Goal: Register for event/course

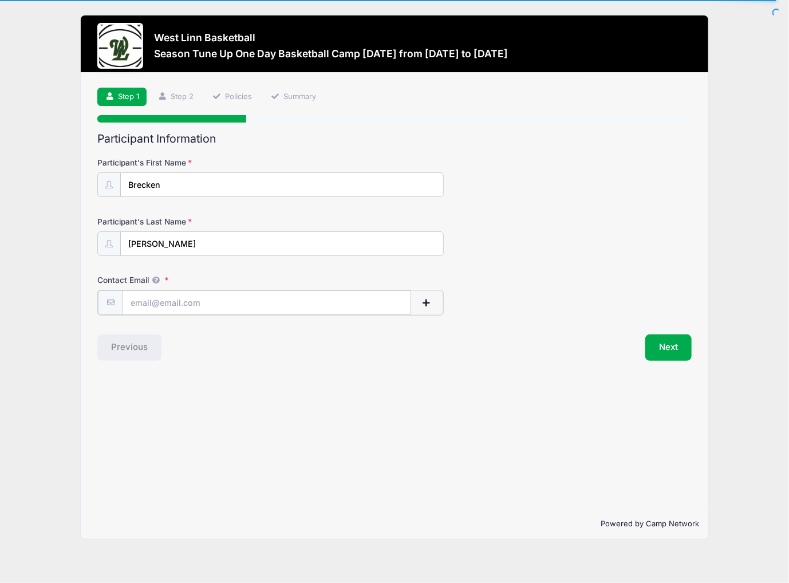
click at [211, 300] on input "Contact Email" at bounding box center [267, 302] width 288 height 25
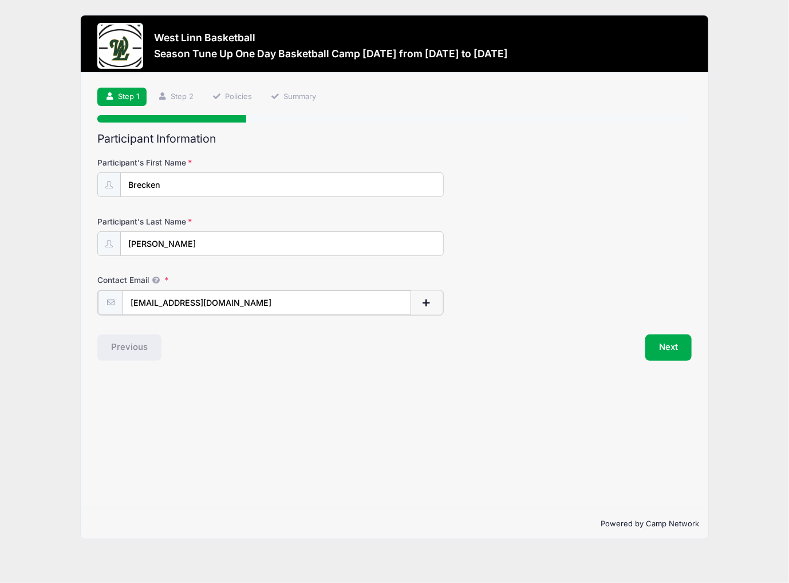
type input "[EMAIL_ADDRESS][DOMAIN_NAME]"
click at [614, 399] on div "Step 1 /7 Step 1 Step 2 Policies Summary Participant Information Participant's …" at bounding box center [395, 291] width 628 height 436
click at [659, 346] on button "Next" at bounding box center [668, 346] width 46 height 26
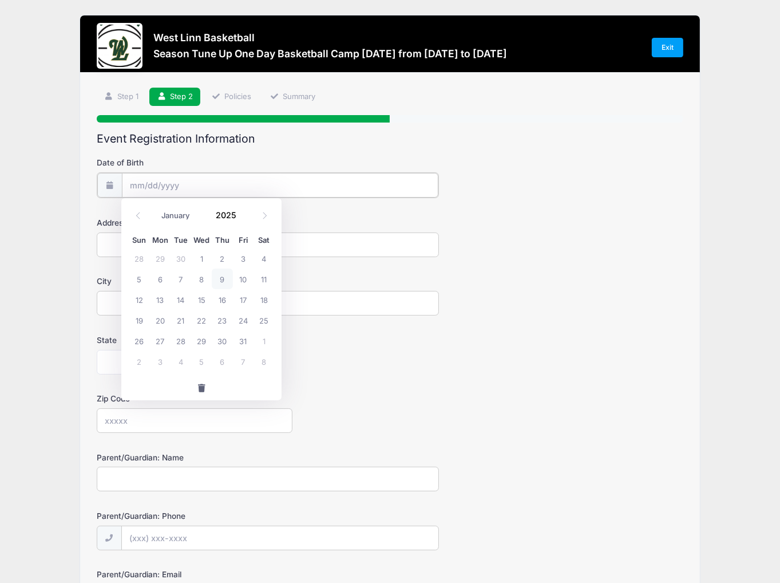
click at [190, 186] on input "Date of Birth" at bounding box center [280, 185] width 317 height 25
click at [243, 210] on span at bounding box center [243, 210] width 8 height 9
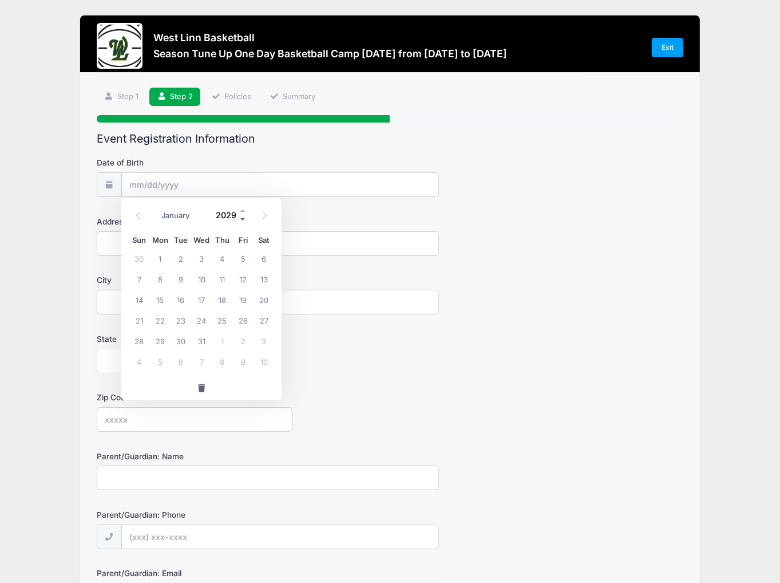
click at [241, 218] on span at bounding box center [243, 219] width 8 height 9
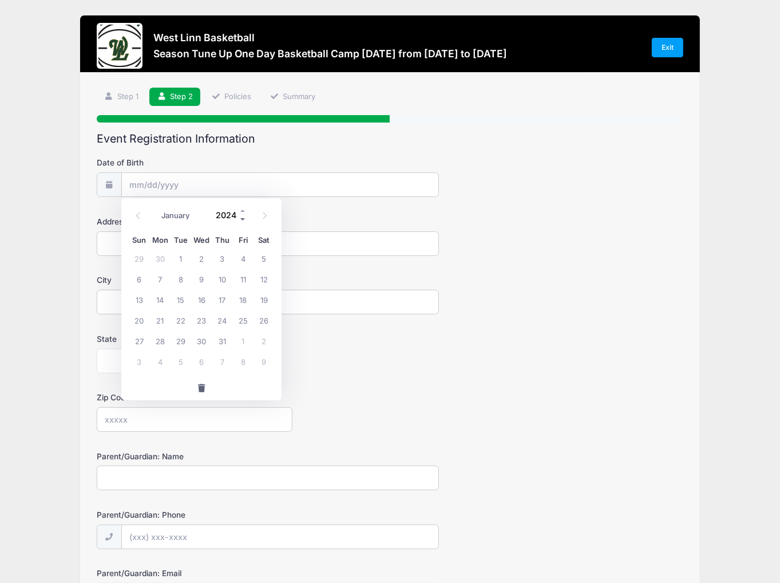
click at [241, 218] on span at bounding box center [243, 219] width 8 height 9
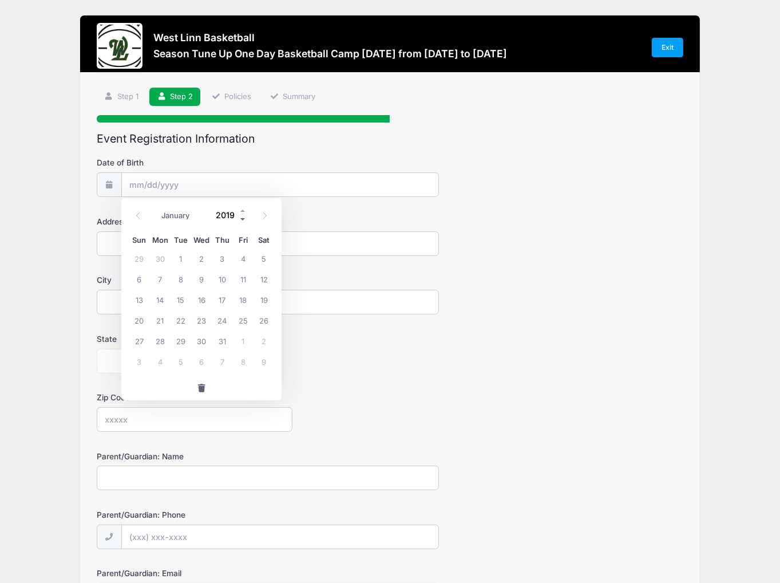
click at [241, 218] on span at bounding box center [243, 219] width 8 height 9
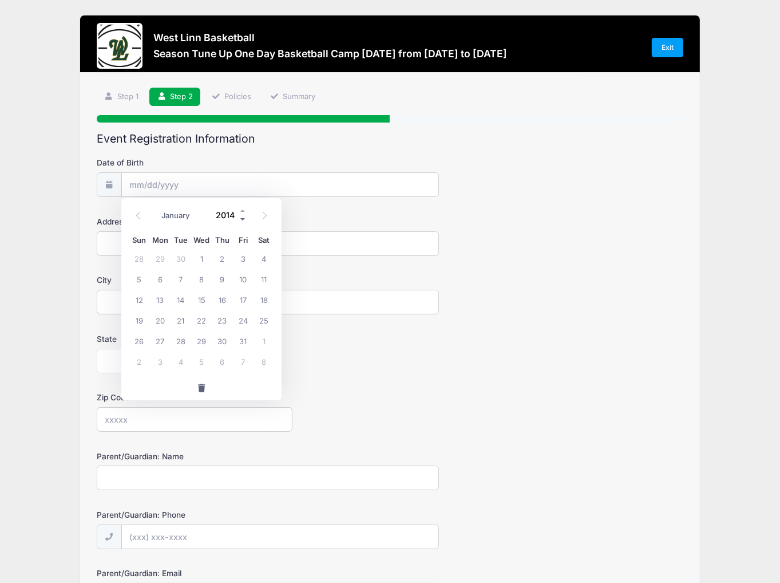
click at [241, 218] on span at bounding box center [243, 219] width 8 height 9
type input "2013"
click at [140, 215] on icon at bounding box center [138, 215] width 7 height 7
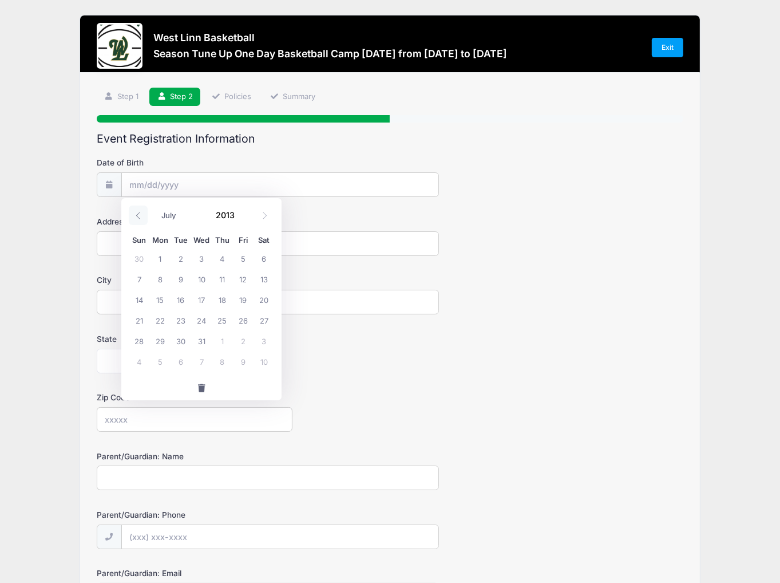
click at [140, 215] on icon at bounding box center [138, 215] width 7 height 7
select select "5"
click at [140, 320] on span "16" at bounding box center [139, 320] width 21 height 21
type input "[DATE]"
click at [161, 241] on input "Address" at bounding box center [268, 243] width 342 height 25
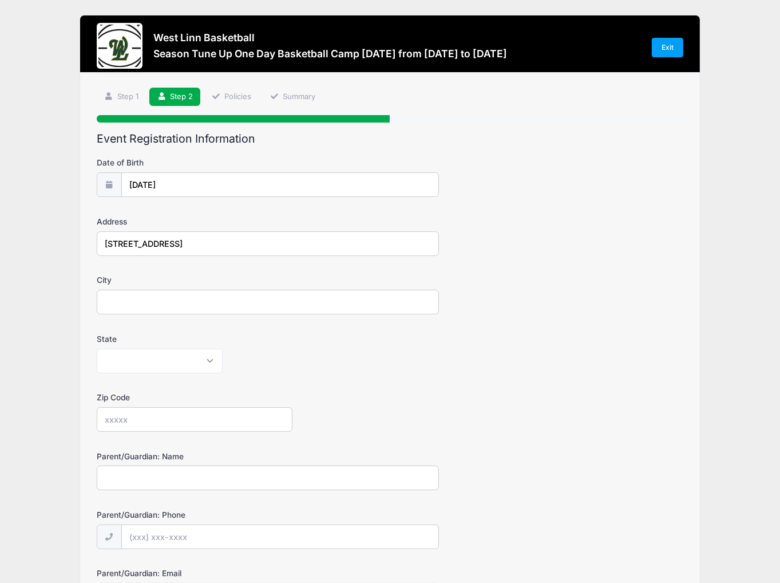
type input "[STREET_ADDRESS]"
type input "West Linn"
select select "OR"
type input "97068"
click at [511, 379] on form "Date of Birth [DATE] Address [STREET_ADDRESS] City [GEOGRAPHIC_DATA] State [US_…" at bounding box center [390, 382] width 587 height 451
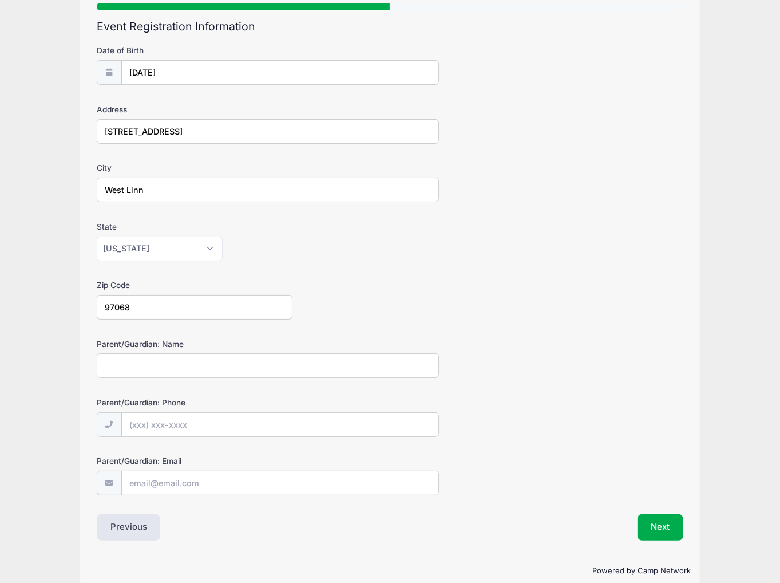
scroll to position [115, 0]
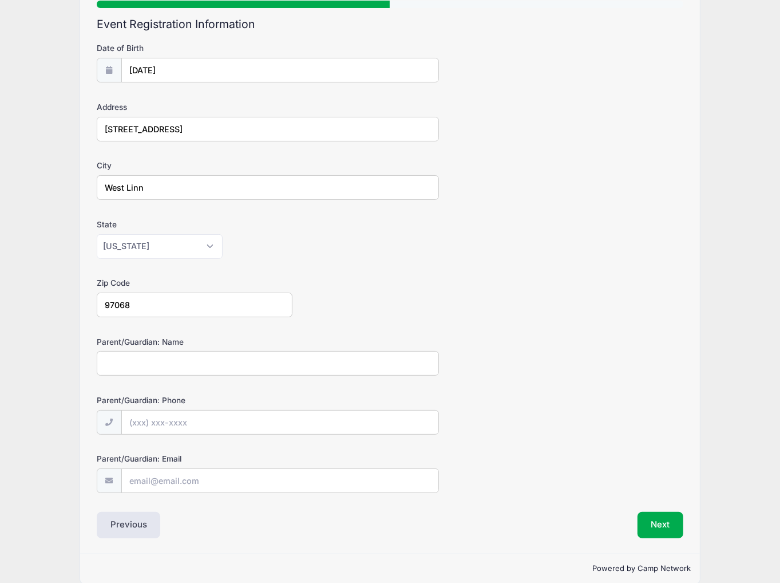
click at [263, 360] on input "Parent/Guardian: Name" at bounding box center [268, 363] width 342 height 25
type input "[PERSON_NAME]"
type input "[PHONE_NUMBER]"
click at [224, 479] on input "Parent/Guardian: Email" at bounding box center [280, 481] width 317 height 25
type input "[EMAIL_ADDRESS][DOMAIN_NAME]"
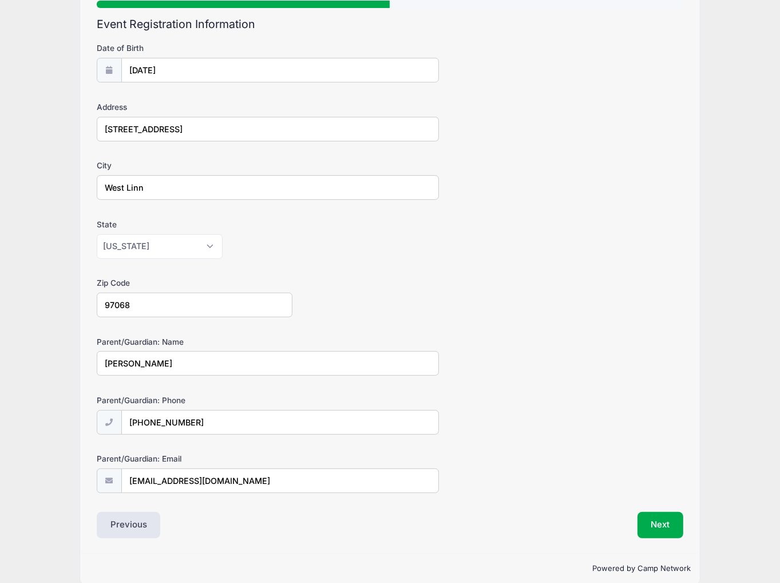
click at [601, 461] on div "Parent/Guardian: Email [EMAIL_ADDRESS][DOMAIN_NAME]" at bounding box center [390, 473] width 587 height 40
click at [657, 525] on button "Next" at bounding box center [661, 525] width 46 height 26
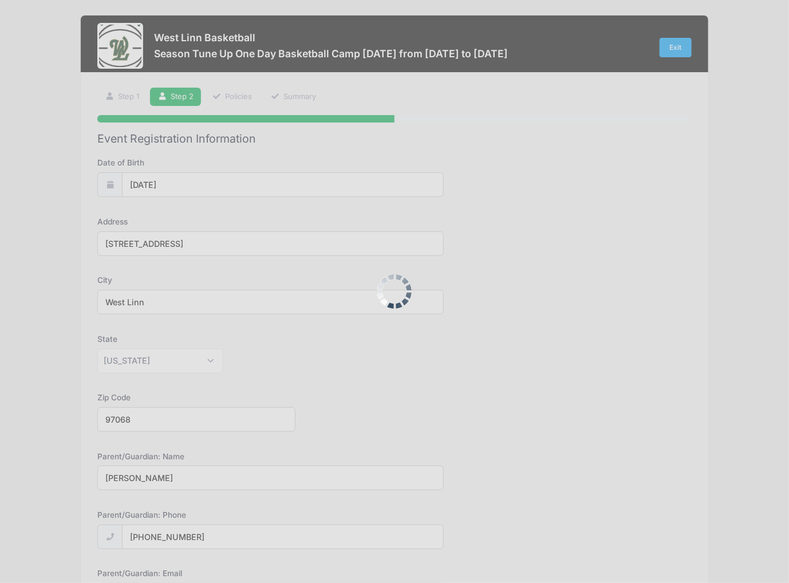
scroll to position [0, 0]
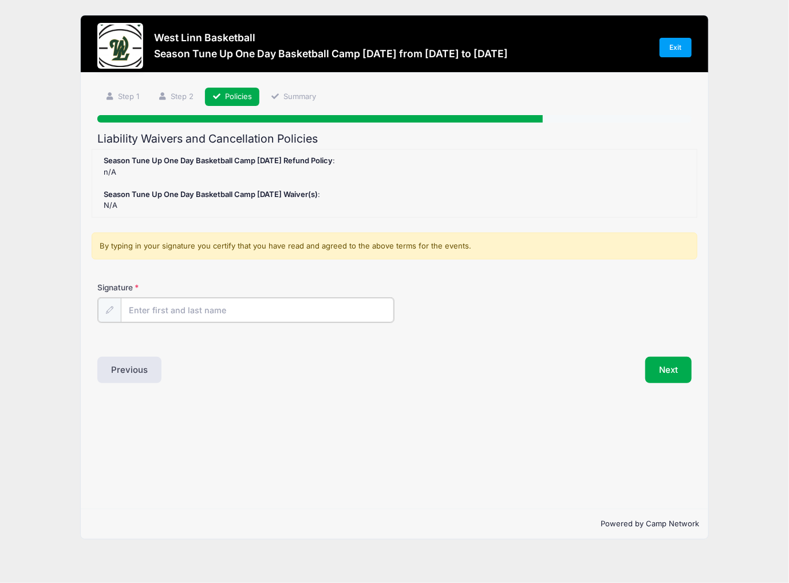
click at [169, 312] on input "Signature" at bounding box center [257, 310] width 273 height 25
type input "[PERSON_NAME]"
click at [657, 368] on button "Next" at bounding box center [668, 369] width 46 height 26
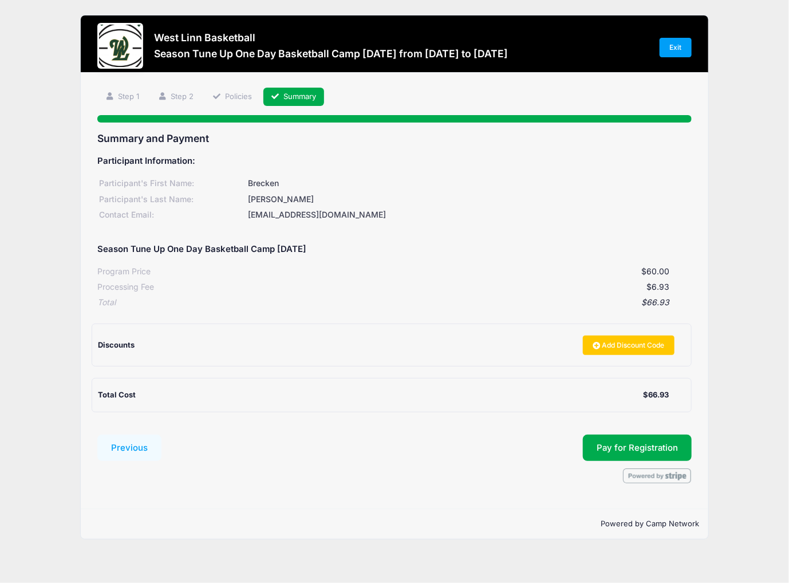
drag, startPoint x: 398, startPoint y: 504, endPoint x: 275, endPoint y: 542, distance: 128.1
click at [398, 504] on div "Step 4 /7 Step 1 Step 2 Policies Summary Participant Information Participant's …" at bounding box center [395, 291] width 628 height 436
click at [622, 450] on button "Pay for Registration" at bounding box center [637, 448] width 109 height 26
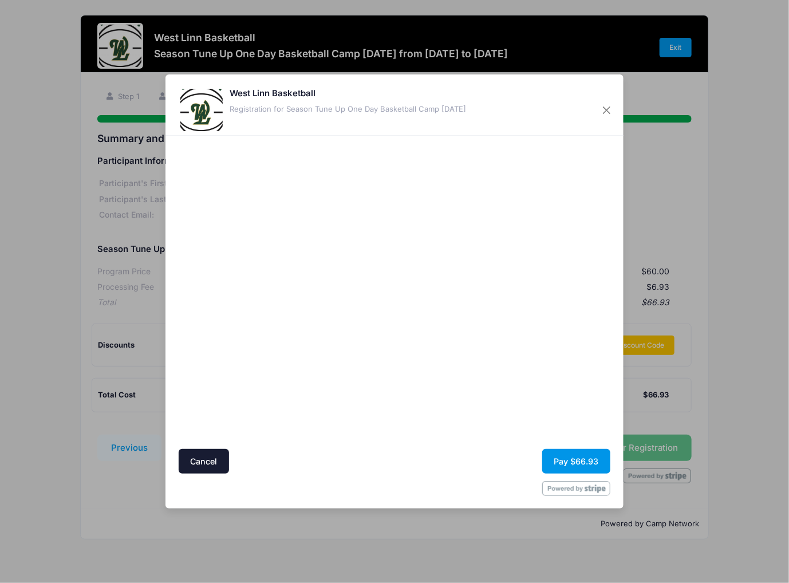
click at [571, 467] on button "Pay $66.93" at bounding box center [576, 461] width 68 height 25
